Goal: Task Accomplishment & Management: Use online tool/utility

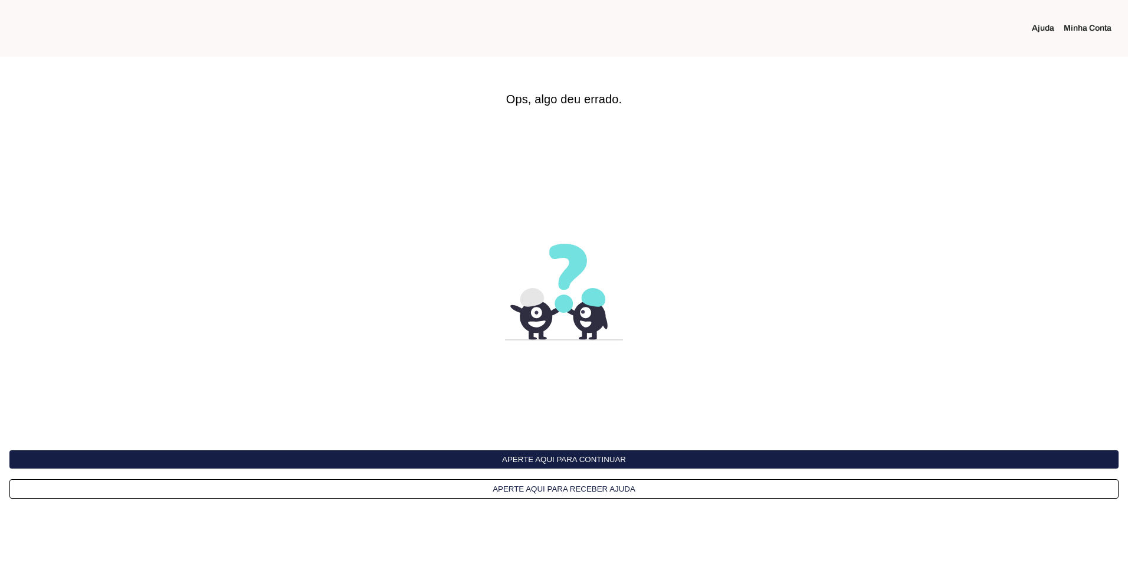
click at [537, 465] on button "Aperte aqui para continuar" at bounding box center [563, 459] width 1109 height 18
click at [536, 459] on button "Aperte aqui para continuar" at bounding box center [563, 459] width 1109 height 18
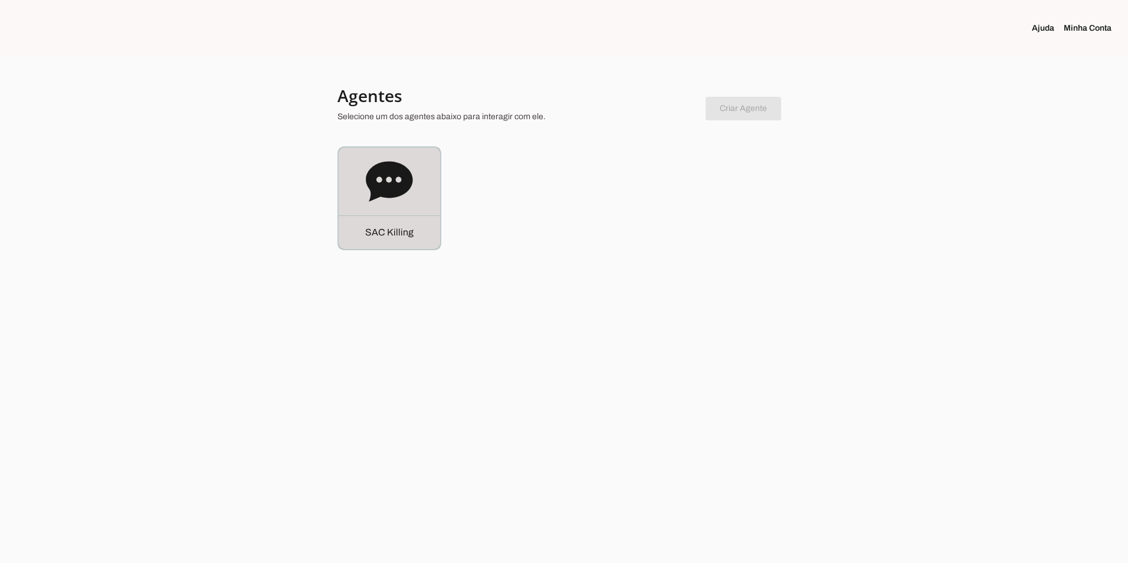
click at [399, 183] on icon at bounding box center [389, 181] width 47 height 40
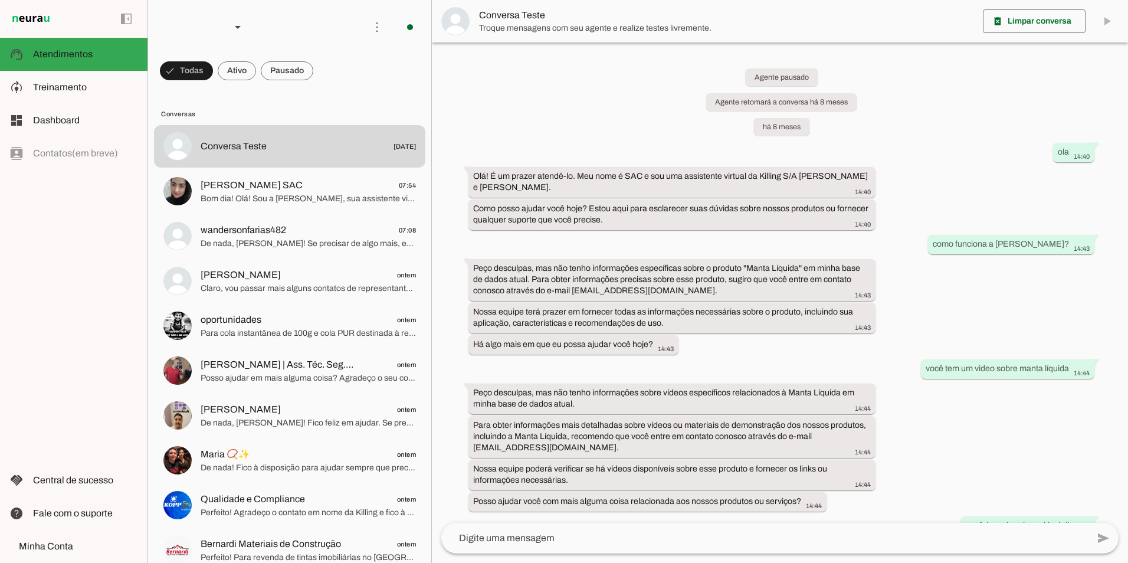
scroll to position [10289, 0]
